Goal: Task Accomplishment & Management: Use online tool/utility

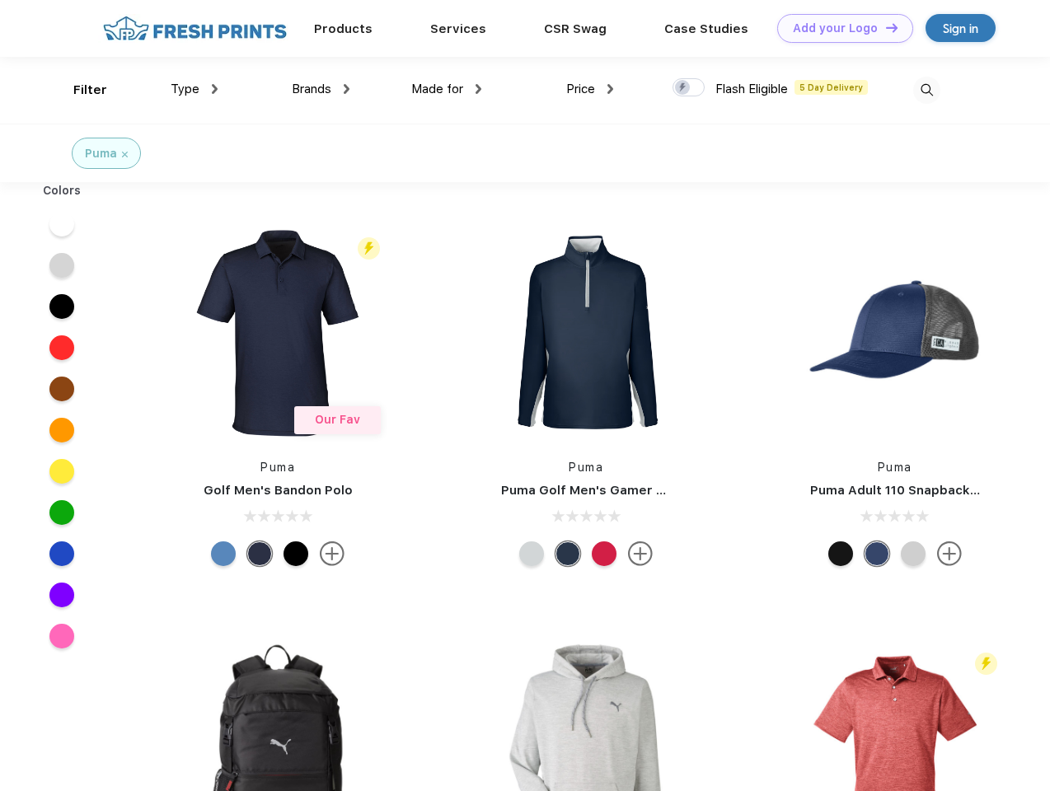
scroll to position [1, 0]
click at [839, 28] on link "Add your Logo Design Tool" at bounding box center [845, 28] width 136 height 29
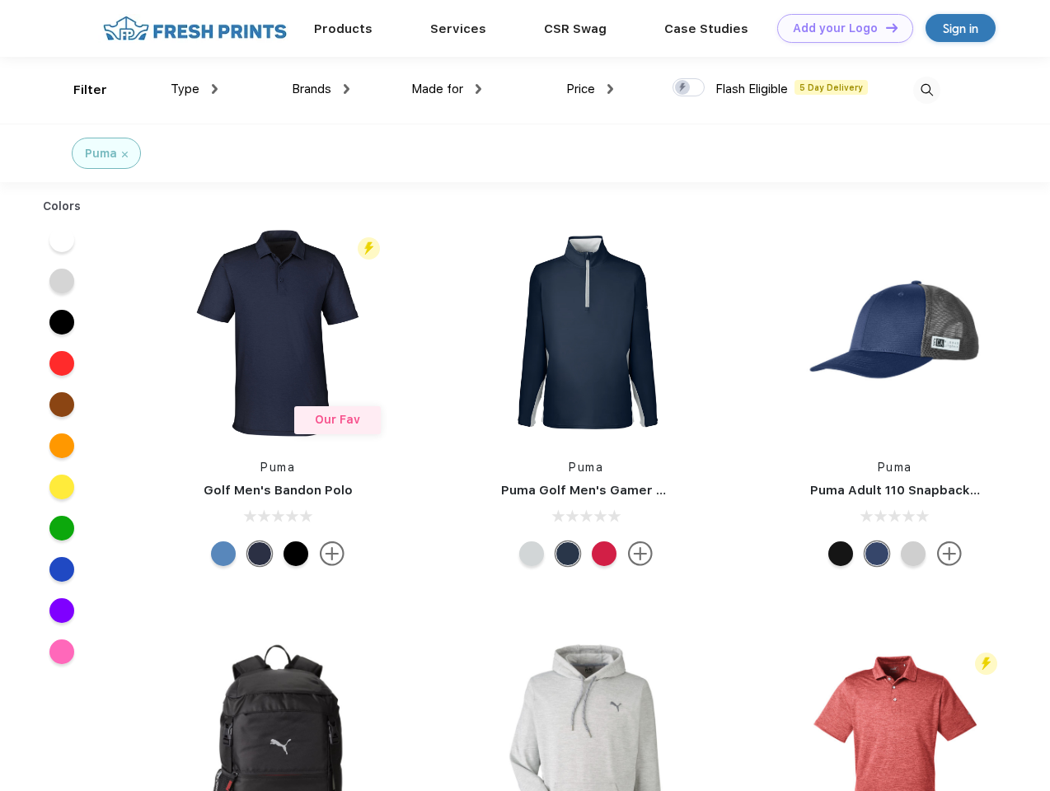
click at [0, 0] on div "Design Tool" at bounding box center [0, 0] width 0 height 0
click at [884, 27] on link "Add your Logo Design Tool" at bounding box center [845, 28] width 136 height 29
click at [79, 90] on div "Filter" at bounding box center [90, 90] width 34 height 19
click at [195, 89] on span "Type" at bounding box center [185, 89] width 29 height 15
click at [321, 89] on span "Brands" at bounding box center [312, 89] width 40 height 15
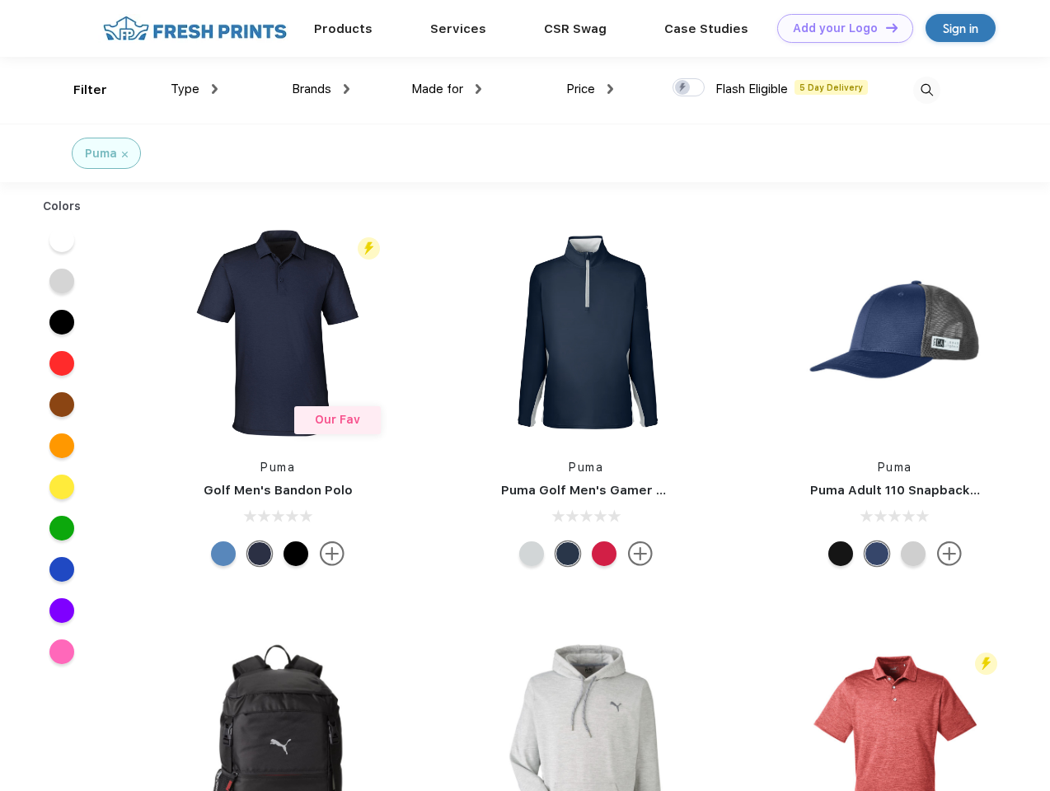
click at [447, 89] on span "Made for" at bounding box center [437, 89] width 52 height 15
click at [590, 89] on span "Price" at bounding box center [580, 89] width 29 height 15
click at [689, 88] on div at bounding box center [689, 87] width 32 height 18
click at [683, 88] on input "checkbox" at bounding box center [678, 82] width 11 height 11
click at [926, 90] on img at bounding box center [926, 90] width 27 height 27
